Goal: Transaction & Acquisition: Purchase product/service

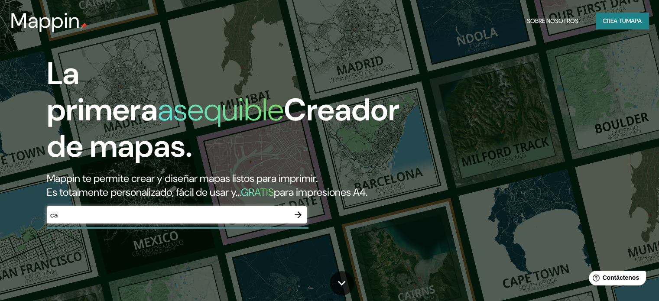
click at [75, 213] on div "La primera asequible Creador de mapas. Mappin te permite crear y diseñar mapas …" at bounding box center [211, 143] width 395 height 177
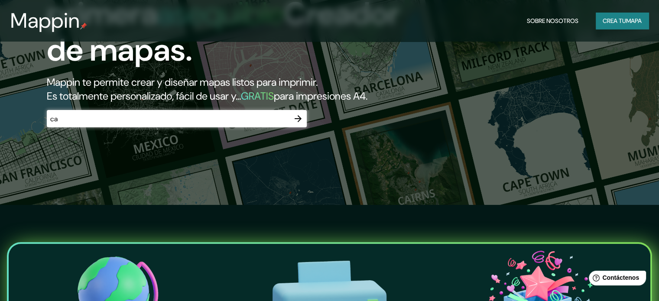
scroll to position [87, 0]
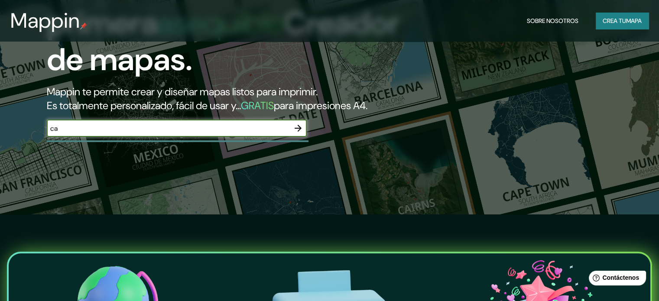
click at [222, 133] on input "ca" at bounding box center [168, 128] width 243 height 10
type input "c"
type input "santiago"
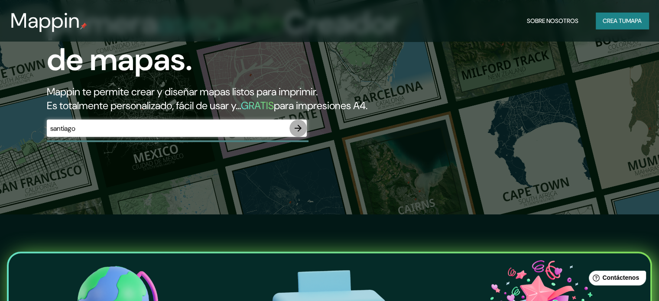
click at [300, 132] on icon "button" at bounding box center [298, 128] width 7 height 7
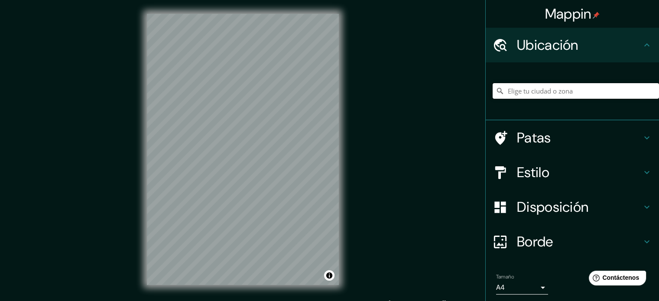
click at [563, 91] on input "Elige tu ciudad o zona" at bounding box center [576, 91] width 166 height 16
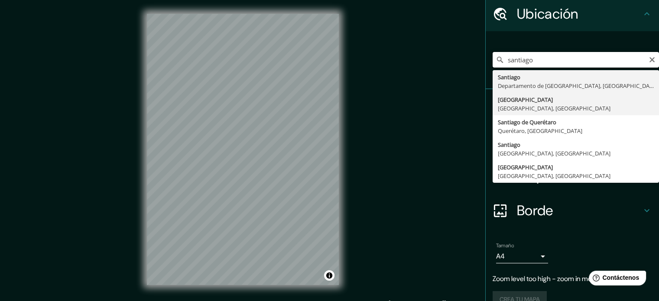
scroll to position [4, 0]
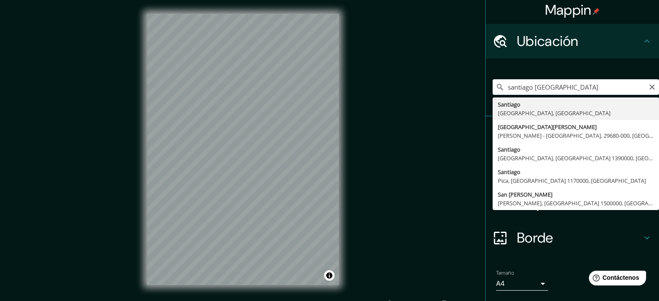
type input "[GEOGRAPHIC_DATA], [GEOGRAPHIC_DATA], [GEOGRAPHIC_DATA]"
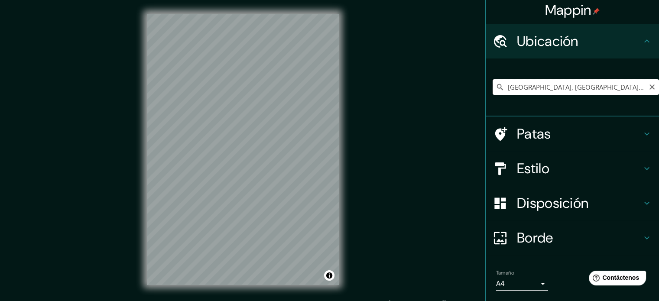
click at [520, 89] on input "[GEOGRAPHIC_DATA], [GEOGRAPHIC_DATA], [GEOGRAPHIC_DATA]" at bounding box center [576, 87] width 166 height 16
click at [643, 91] on input "[GEOGRAPHIC_DATA], [GEOGRAPHIC_DATA], [GEOGRAPHIC_DATA]" at bounding box center [576, 87] width 166 height 16
click at [648, 84] on icon "Claro" at bounding box center [651, 87] width 7 height 7
paste input "[STREET_ADDRESS][PERSON_NAME]"
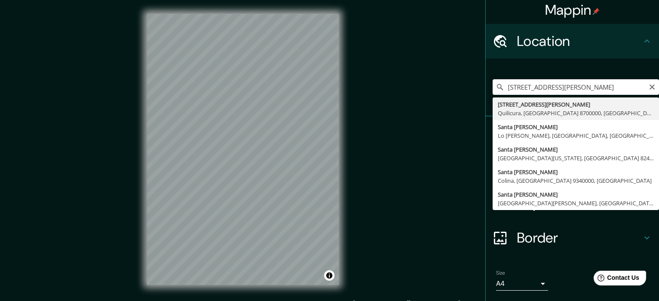
type input "[STREET_ADDRESS][PERSON_NAME]"
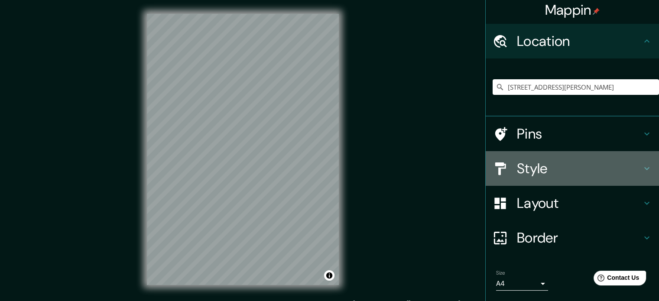
click at [530, 166] on h4 "Style" at bounding box center [579, 168] width 125 height 17
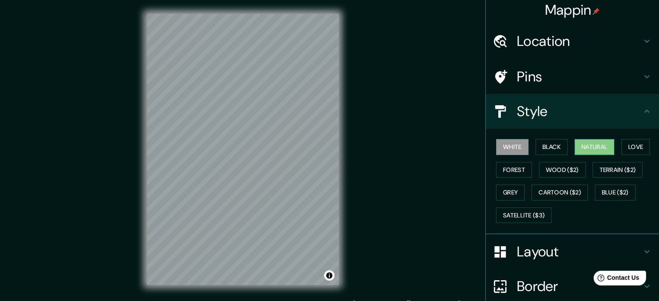
click at [592, 146] on button "Natural" at bounding box center [594, 147] width 40 height 16
click at [628, 144] on button "Love" at bounding box center [635, 147] width 29 height 16
click at [502, 152] on button "White" at bounding box center [512, 147] width 32 height 16
click at [598, 52] on div "Location" at bounding box center [572, 41] width 173 height 35
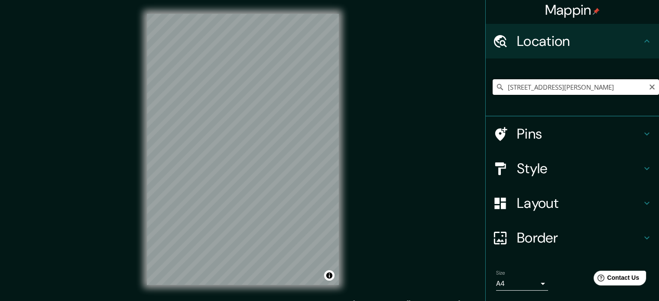
click at [567, 91] on input "[STREET_ADDRESS][PERSON_NAME]" at bounding box center [576, 87] width 166 height 16
click at [525, 293] on div "Size A4 single" at bounding box center [572, 280] width 159 height 28
click at [523, 283] on body "Mappin Location [STREET_ADDRESS][PERSON_NAME] Pins Style Layout Border Choose a…" at bounding box center [329, 150] width 659 height 301
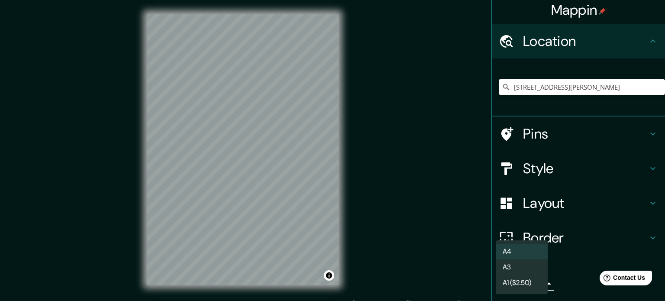
click at [525, 268] on li "A3" at bounding box center [522, 267] width 52 height 16
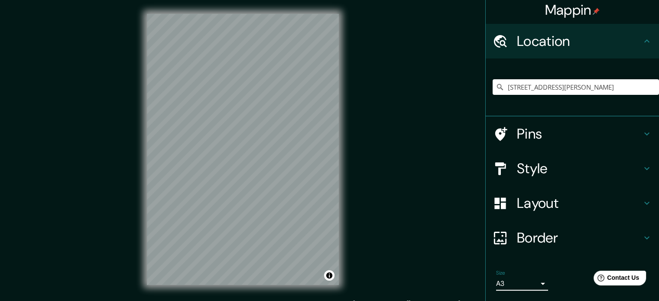
click at [520, 281] on body "Mappin Location [STREET_ADDRESS][PERSON_NAME] Pins Style Layout Border Choose a…" at bounding box center [329, 150] width 659 height 301
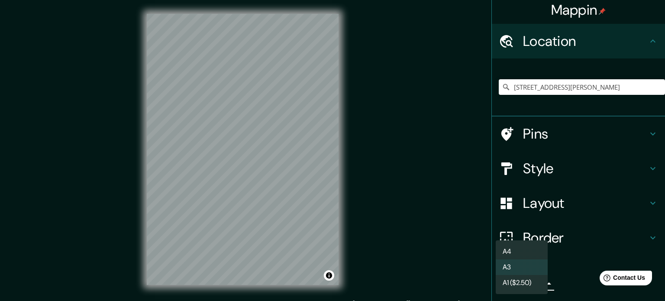
click at [519, 252] on li "A4" at bounding box center [522, 252] width 52 height 16
type input "single"
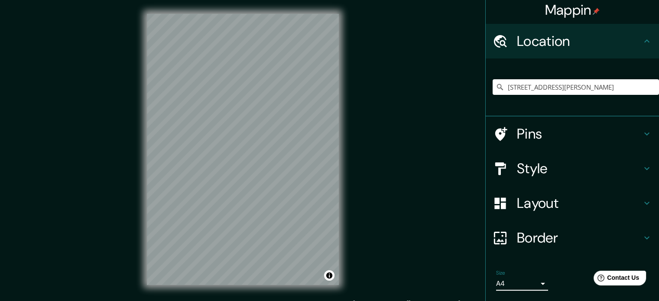
click at [521, 169] on h4 "Style" at bounding box center [579, 168] width 125 height 17
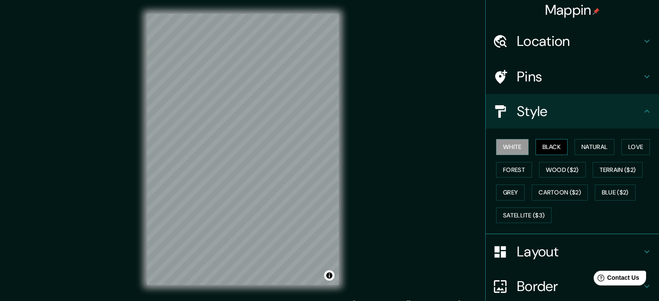
click at [542, 142] on button "Black" at bounding box center [551, 147] width 32 height 16
click at [608, 152] on button "Natural" at bounding box center [594, 147] width 40 height 16
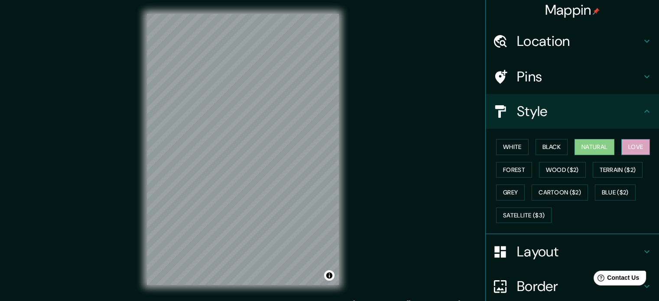
click at [639, 152] on button "Love" at bounding box center [635, 147] width 29 height 16
click at [523, 151] on div "White Black Natural Love Forest Wood ($2) Terrain ($2) Grey Cartoon ($2) Blue (…" at bounding box center [576, 181] width 166 height 91
click at [517, 147] on button "White" at bounding box center [512, 147] width 32 height 16
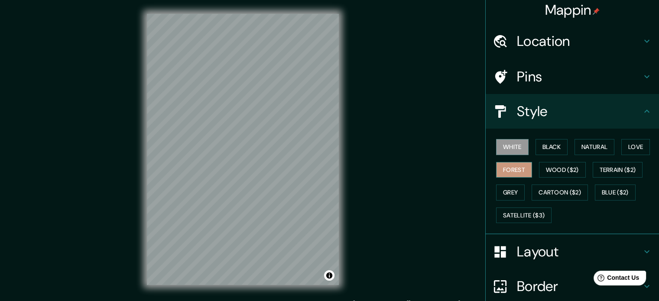
click at [508, 168] on button "Forest" at bounding box center [514, 170] width 36 height 16
click at [506, 192] on button "Grey" at bounding box center [510, 193] width 29 height 16
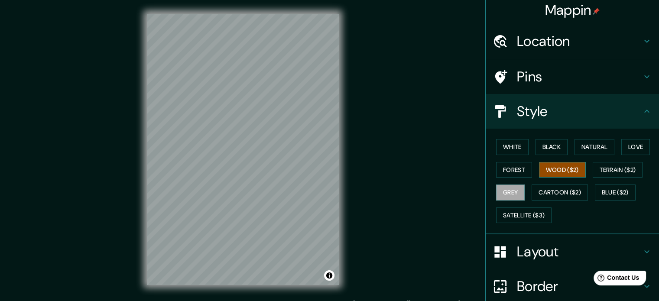
click at [551, 172] on button "Wood ($2)" at bounding box center [562, 170] width 47 height 16
click at [553, 192] on button "Cartoon ($2)" at bounding box center [560, 193] width 56 height 16
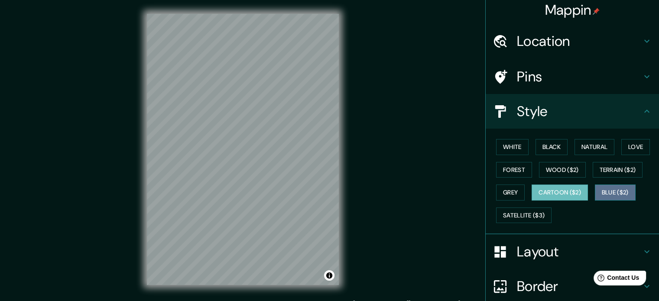
click at [604, 191] on button "Blue ($2)" at bounding box center [615, 193] width 41 height 16
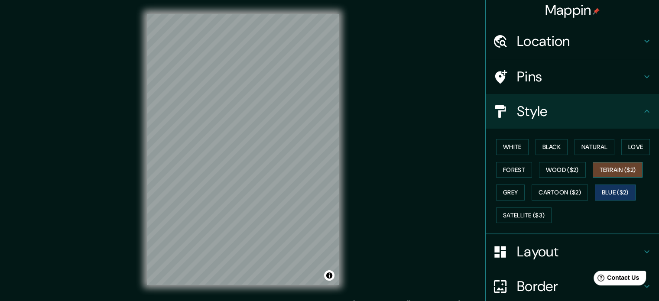
click at [609, 169] on button "Terrain ($2)" at bounding box center [618, 170] width 50 height 16
click at [538, 79] on h4 "Pins" at bounding box center [579, 76] width 125 height 17
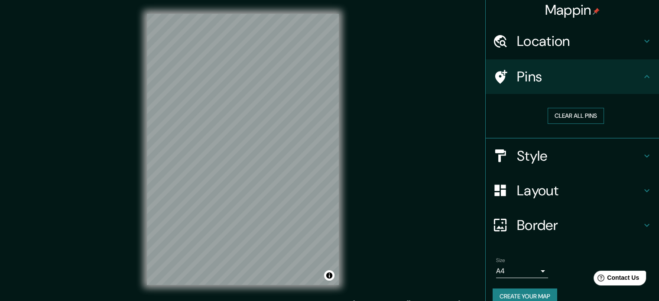
click at [565, 113] on button "Clear all pins" at bounding box center [576, 116] width 56 height 16
click at [569, 41] on h4 "Location" at bounding box center [579, 40] width 125 height 17
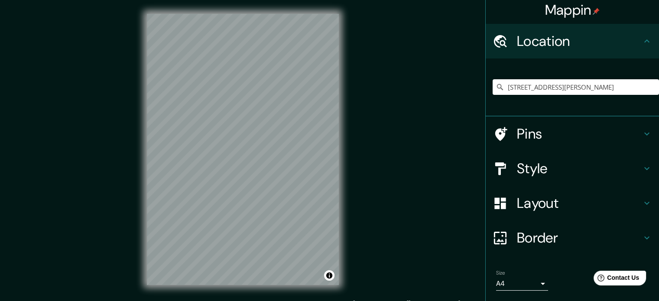
click at [524, 211] on h4 "Layout" at bounding box center [579, 202] width 125 height 17
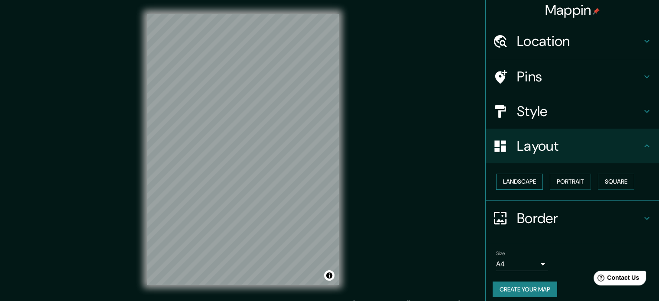
click at [525, 178] on button "Landscape" at bounding box center [519, 182] width 47 height 16
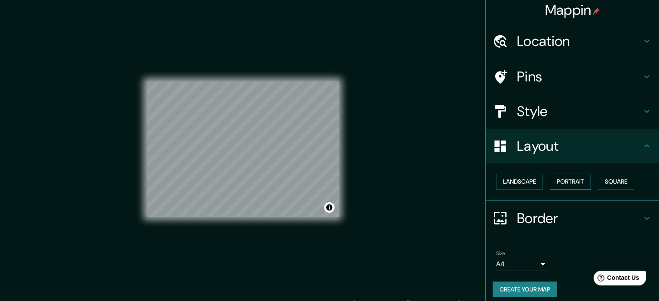
click at [567, 183] on button "Portrait" at bounding box center [570, 182] width 41 height 16
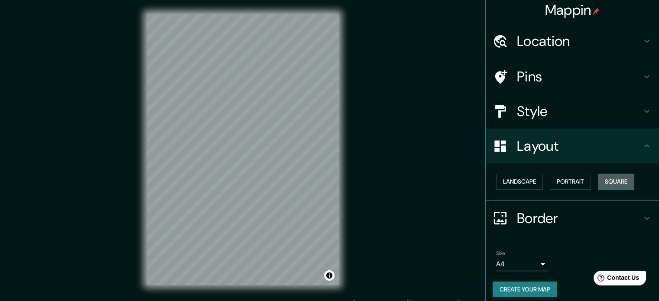
click at [617, 174] on button "Square" at bounding box center [616, 182] width 36 height 16
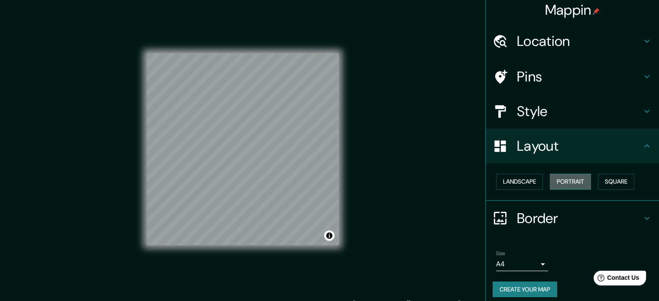
click at [576, 177] on button "Portrait" at bounding box center [570, 182] width 41 height 16
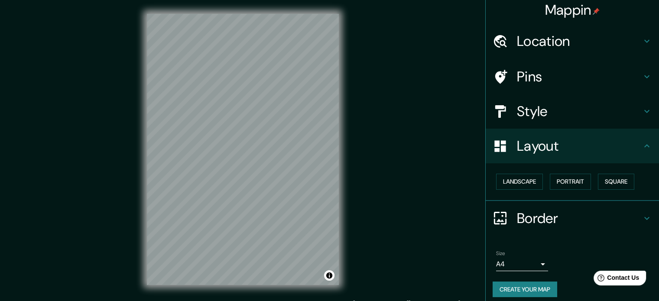
click at [545, 222] on h4 "Border" at bounding box center [579, 218] width 125 height 17
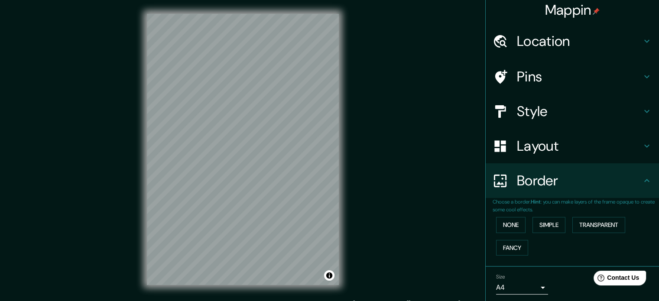
click at [566, 114] on h4 "Style" at bounding box center [579, 111] width 125 height 17
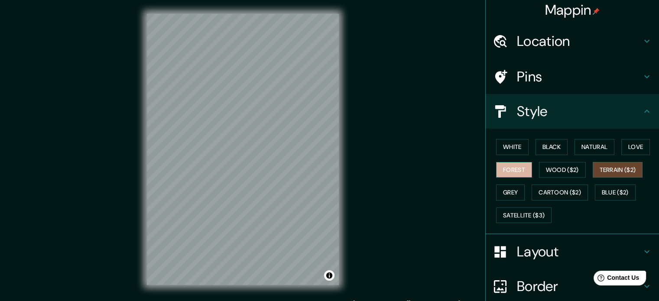
click at [520, 171] on button "Forest" at bounding box center [514, 170] width 36 height 16
click at [544, 146] on button "Black" at bounding box center [551, 147] width 32 height 16
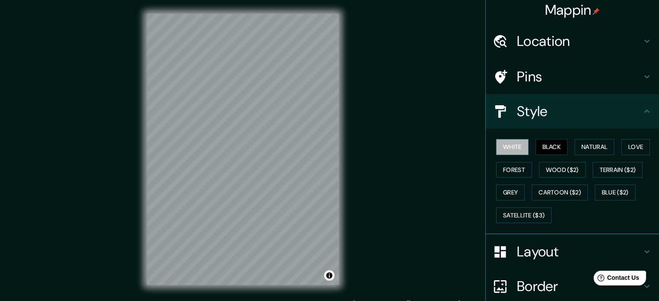
click at [500, 146] on button "White" at bounding box center [512, 147] width 32 height 16
